Goal: Transaction & Acquisition: Subscribe to service/newsletter

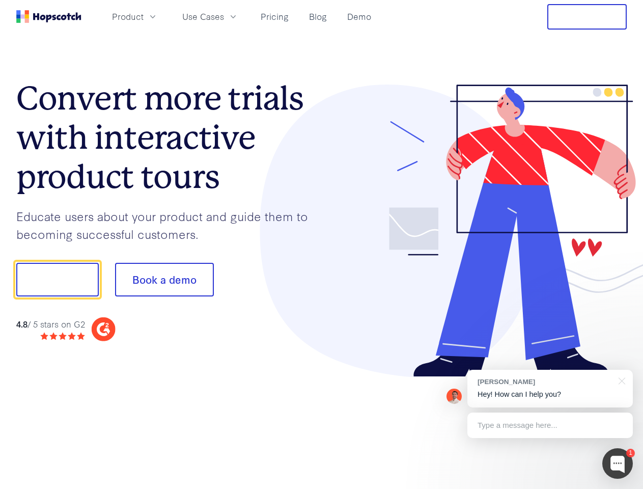
click at [322, 245] on div at bounding box center [475, 231] width 306 height 293
click at [144, 16] on span "Product" at bounding box center [128, 16] width 32 height 13
click at [224, 16] on span "Use Cases" at bounding box center [203, 16] width 42 height 13
click at [587, 17] on button "Free Trial" at bounding box center [587, 16] width 79 height 25
click at [57, 280] on button "Show me!" at bounding box center [57, 280] width 83 height 34
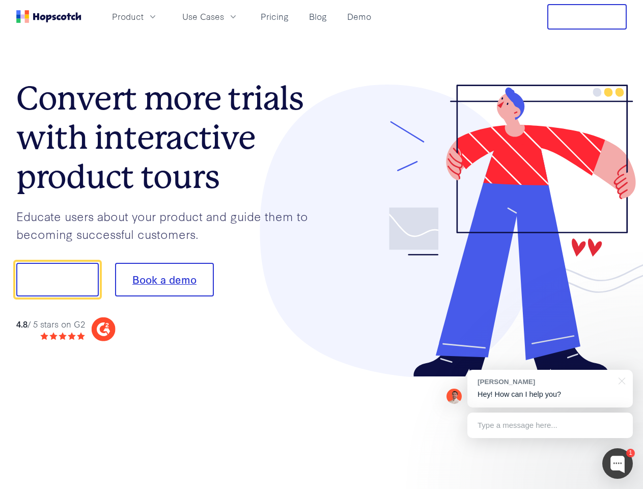
click at [164, 280] on button "Book a demo" at bounding box center [164, 280] width 99 height 34
click at [618, 464] on div at bounding box center [618, 463] width 31 height 31
click at [550, 389] on div "[PERSON_NAME] Hey! How can I help you?" at bounding box center [551, 389] width 166 height 38
click at [620, 488] on div "1 [PERSON_NAME] Hey! How can I help you? Type a message here... Free live chat …" at bounding box center [321, 489] width 643 height 0
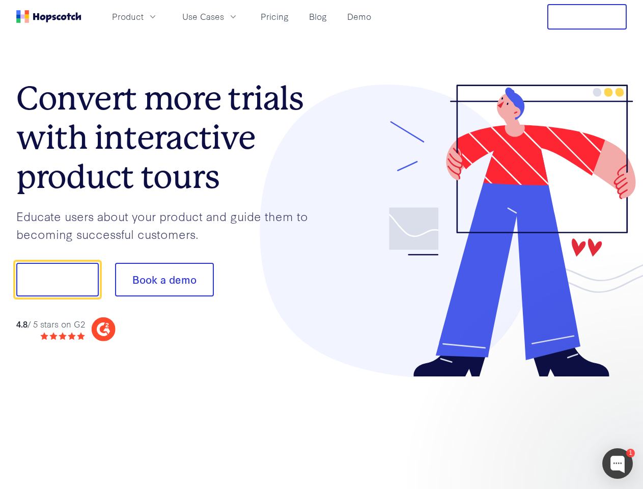
click at [550, 425] on div at bounding box center [537, 278] width 191 height 340
